Goal: Navigation & Orientation: Find specific page/section

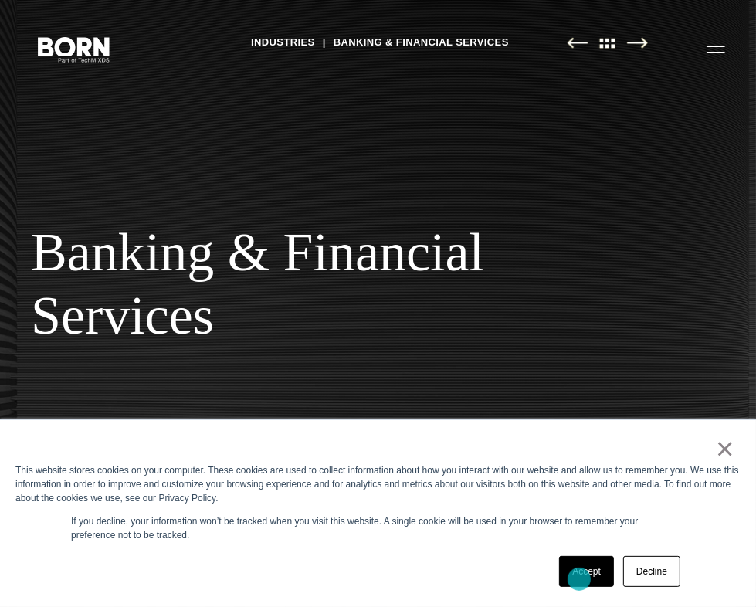
click at [579, 579] on link "Accept" at bounding box center [586, 571] width 55 height 31
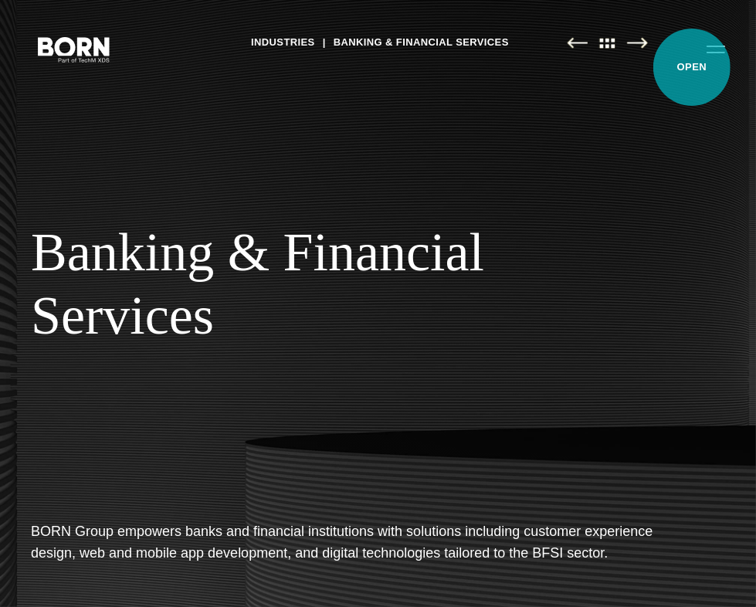
click at [697, 65] on button "Primary Menu" at bounding box center [715, 48] width 37 height 32
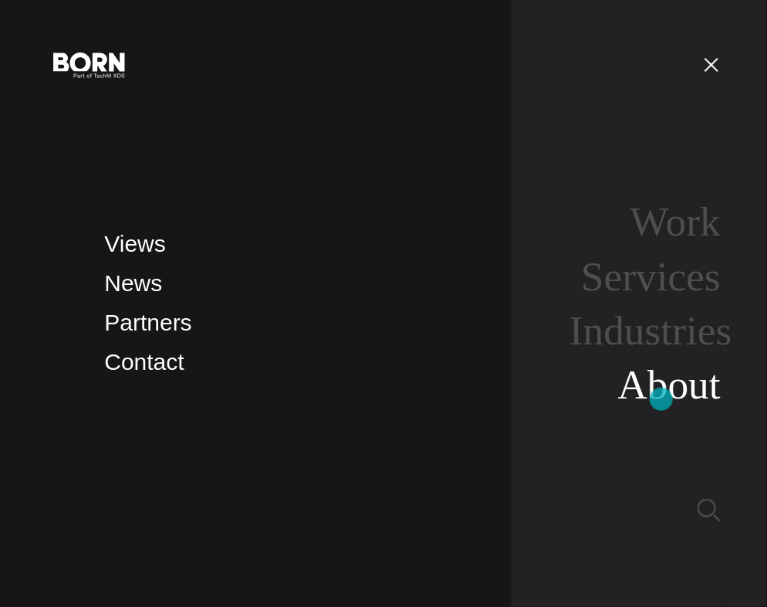
click at [662, 399] on link "About" at bounding box center [669, 384] width 103 height 46
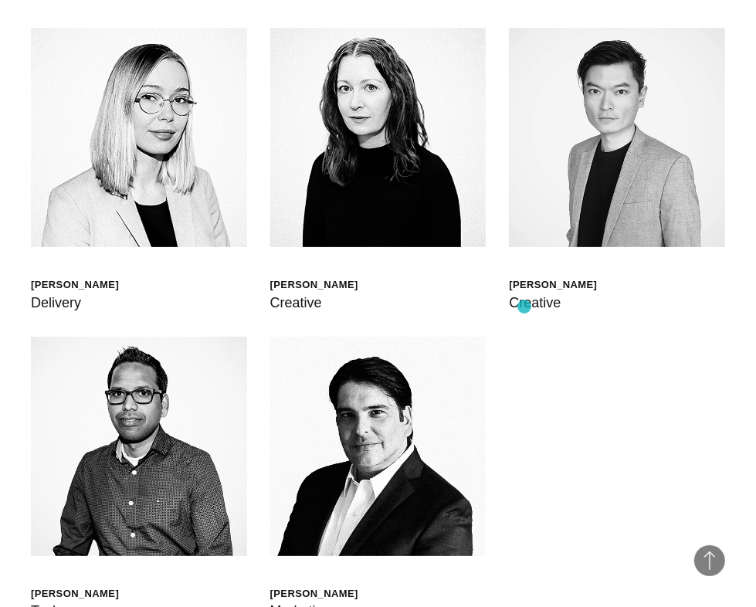
scroll to position [3829, 0]
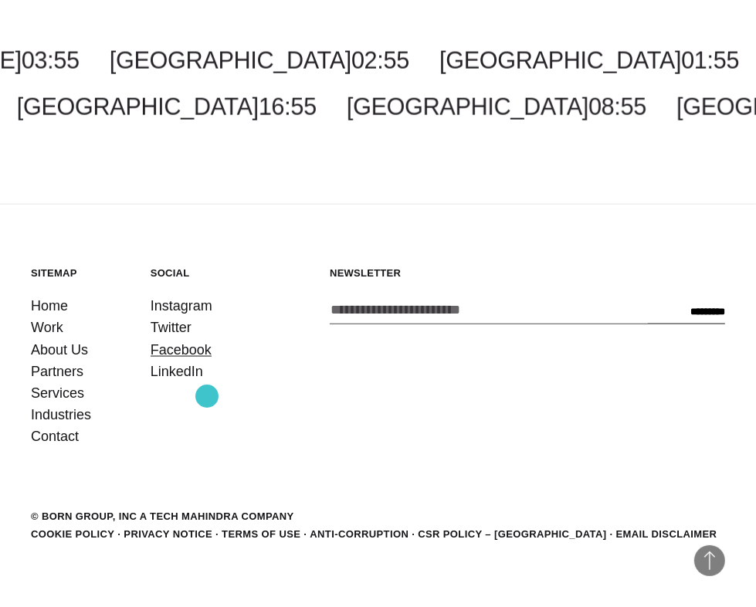
scroll to position [5467, 0]
